Goal: Information Seeking & Learning: Learn about a topic

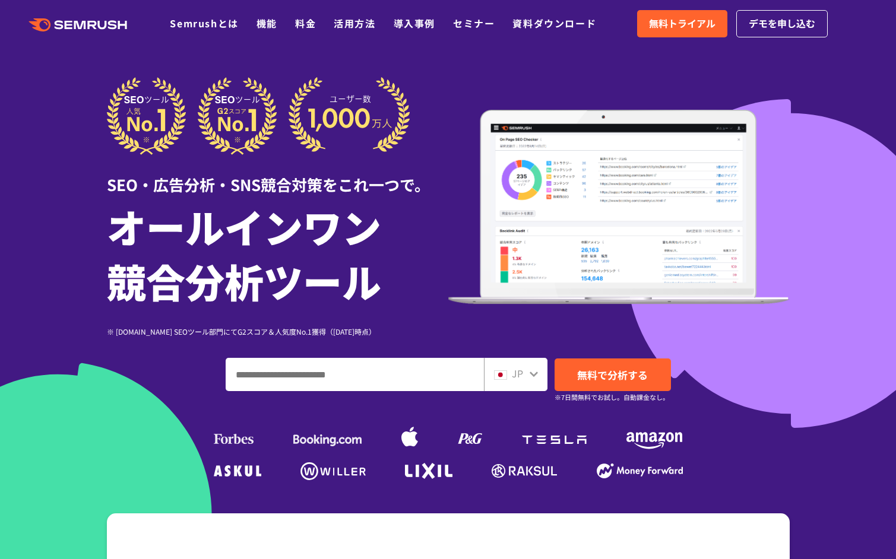
paste input "*******"
click at [533, 375] on icon at bounding box center [534, 374] width 8 height 5
click at [534, 371] on icon at bounding box center [534, 374] width 10 height 10
click at [533, 375] on icon at bounding box center [534, 374] width 8 height 5
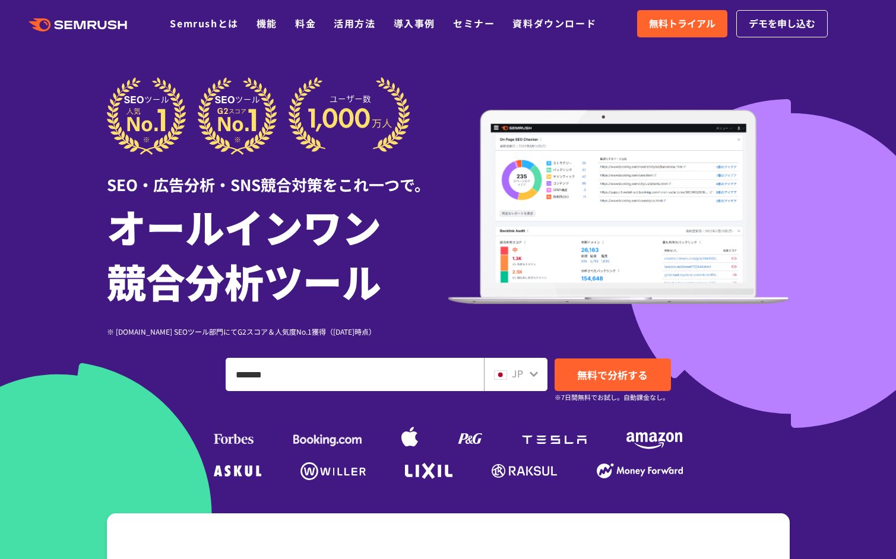
click at [535, 374] on icon at bounding box center [534, 374] width 8 height 5
click at [532, 375] on icon at bounding box center [534, 374] width 10 height 10
click at [527, 378] on div "JP" at bounding box center [513, 373] width 38 height 15
click at [532, 366] on div at bounding box center [534, 372] width 10 height 15
click at [534, 374] on icon at bounding box center [534, 374] width 10 height 10
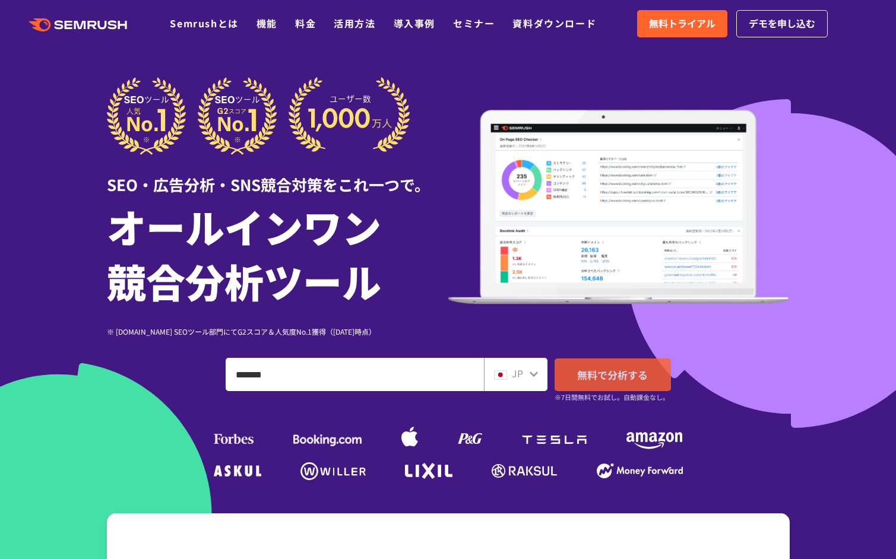
click at [604, 374] on span "無料で分析する" at bounding box center [612, 375] width 71 height 15
click at [287, 380] on input "*******" at bounding box center [354, 375] width 257 height 32
type input "*"
